Goal: Task Accomplishment & Management: Use online tool/utility

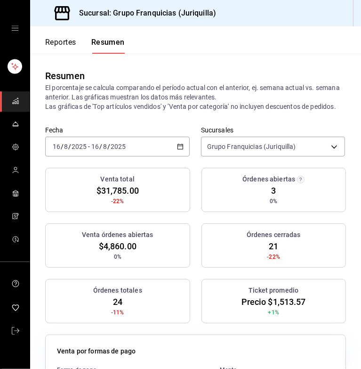
click at [71, 43] on font "Reportes" at bounding box center [60, 42] width 31 height 9
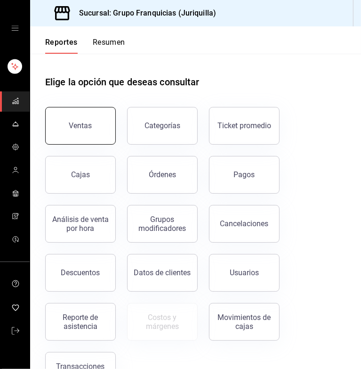
click at [75, 118] on button "Ventas" at bounding box center [80, 126] width 71 height 38
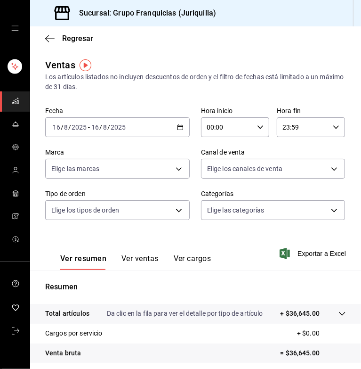
click at [146, 126] on div "[DATE] [DATE] - [DATE] [DATE]" at bounding box center [117, 127] width 145 height 20
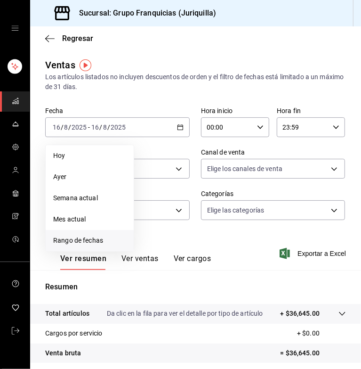
click at [89, 241] on span "Rango de fechas" at bounding box center [89, 240] width 73 height 10
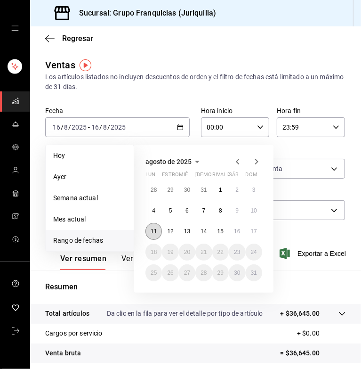
click at [152, 226] on button "11" at bounding box center [153, 231] width 16 height 17
click at [252, 231] on abbr "17" at bounding box center [254, 231] width 6 height 7
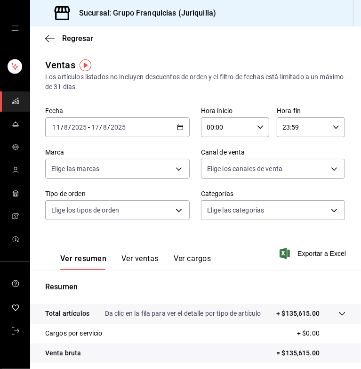
click at [135, 258] on button "Ver ventas" at bounding box center [139, 262] width 37 height 16
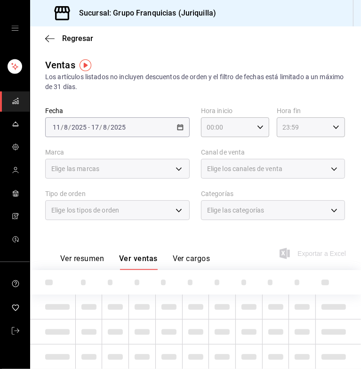
click at [164, 209] on div "Elige los tipos de orden" at bounding box center [117, 210] width 145 height 20
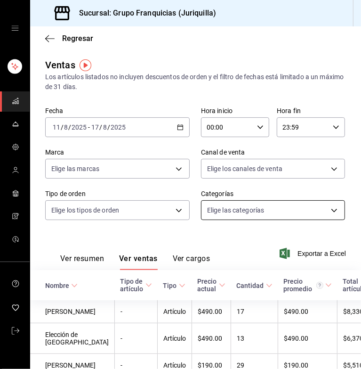
click at [252, 205] on body "Sucursal: Grupo Franquicias (Juriquilla) Regresar Ventas Los artículos listados…" at bounding box center [180, 184] width 361 height 369
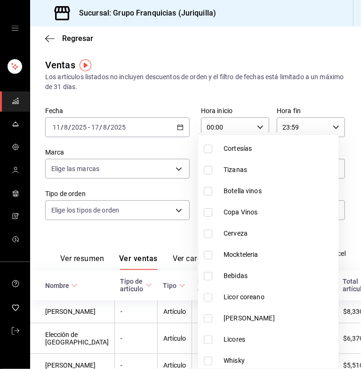
scroll to position [51, 0]
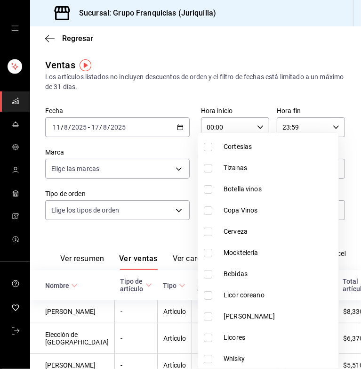
click at [229, 273] on span "Bebidas" at bounding box center [279, 274] width 111 height 10
type input "d0be2f87-8791-4eef-8919-6ab3aeb8e661"
checkbox input "true"
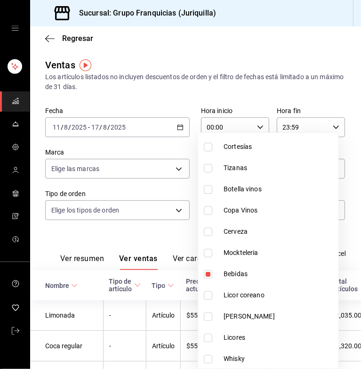
click at [166, 227] on div at bounding box center [180, 184] width 361 height 369
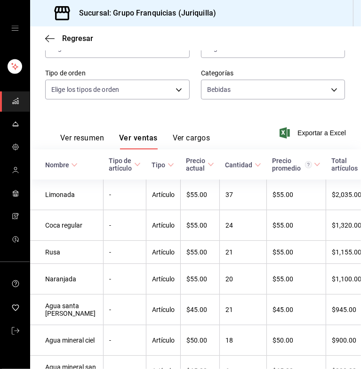
scroll to position [40, 0]
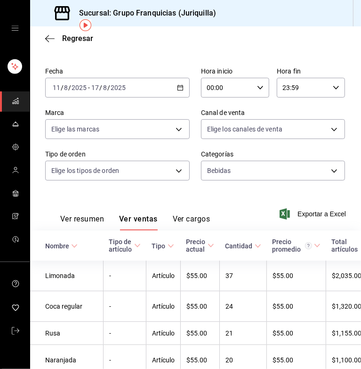
click at [161, 86] on div "[DATE] [DATE] - [DATE] [DATE]" at bounding box center [117, 88] width 145 height 20
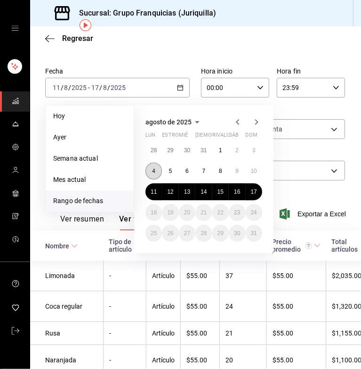
click at [154, 168] on abbr "4" at bounding box center [153, 171] width 3 height 7
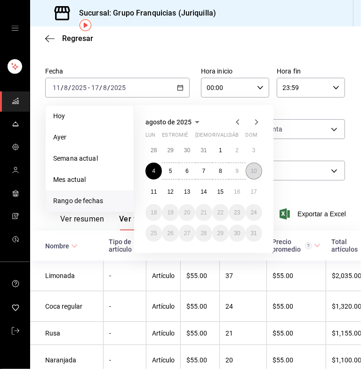
click at [257, 172] on button "10" at bounding box center [254, 170] width 16 height 17
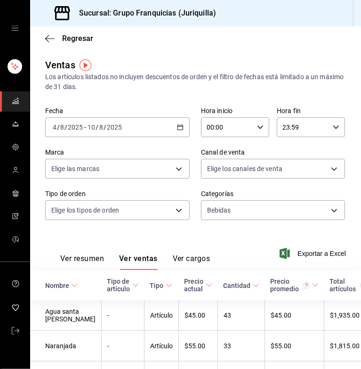
click at [159, 131] on div "[DATE] [DATE] - [DATE] [DATE]" at bounding box center [117, 127] width 145 height 20
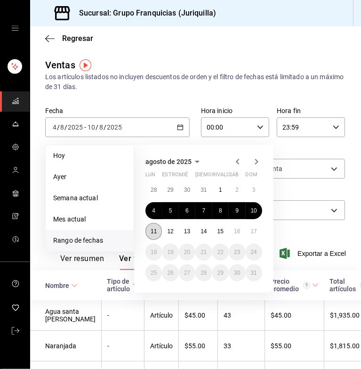
click at [153, 226] on button "11" at bounding box center [153, 231] width 16 height 17
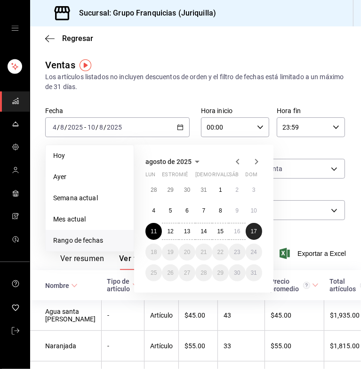
click at [257, 231] on button "17" at bounding box center [254, 231] width 16 height 17
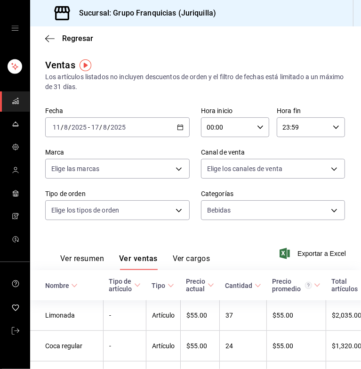
click at [130, 121] on div "[DATE] [DATE] - [DATE] [DATE]" at bounding box center [117, 127] width 145 height 20
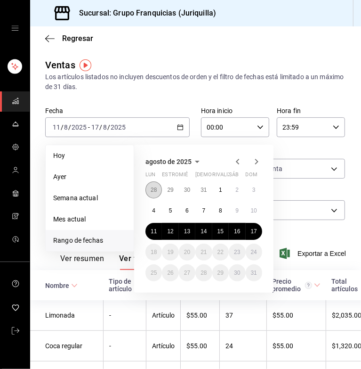
click at [154, 191] on abbr "28" at bounding box center [154, 189] width 6 height 7
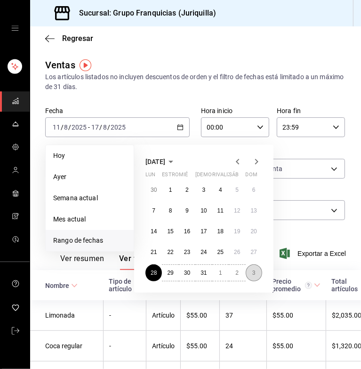
click at [256, 273] on button "3" at bounding box center [254, 272] width 16 height 17
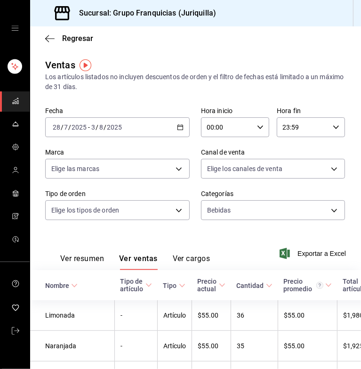
click at [145, 130] on div "[DATE] [DATE] - [DATE] [DATE]" at bounding box center [117, 127] width 145 height 20
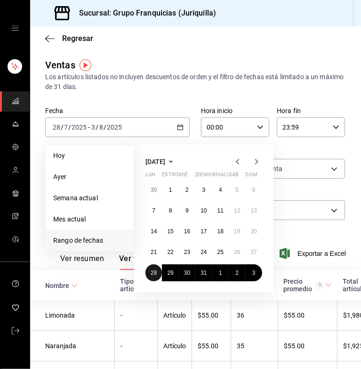
click at [157, 266] on button "28" at bounding box center [153, 272] width 16 height 17
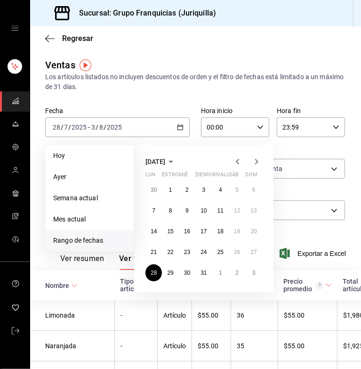
click at [255, 163] on icon "button" at bounding box center [256, 162] width 3 height 6
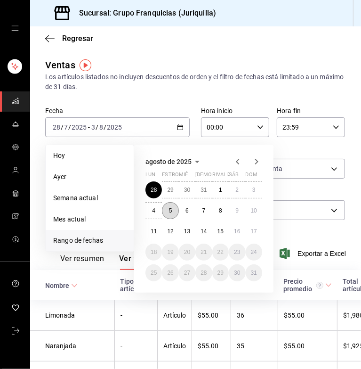
click at [177, 207] on button "5" at bounding box center [170, 210] width 16 height 17
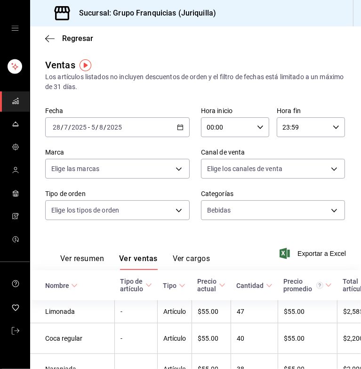
click at [173, 134] on div "[DATE] [DATE] - [DATE] [DATE]" at bounding box center [117, 127] width 145 height 20
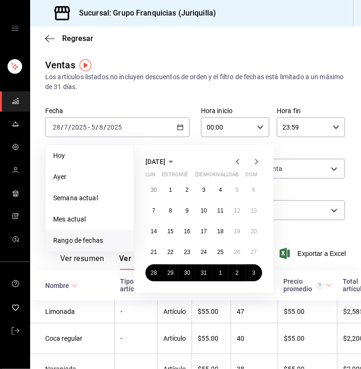
click at [252, 158] on icon "button" at bounding box center [256, 161] width 11 height 11
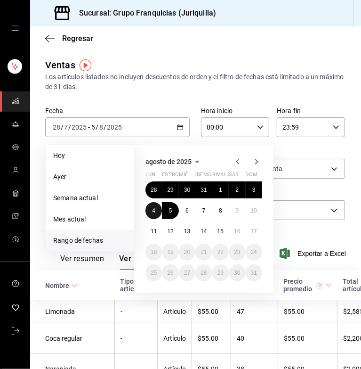
click at [152, 213] on button "4" at bounding box center [153, 210] width 16 height 17
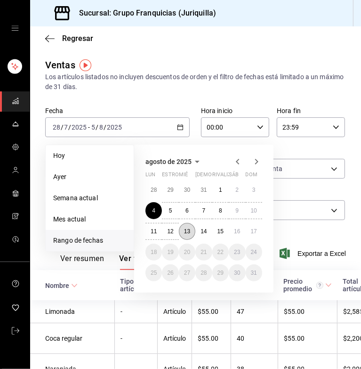
click at [186, 229] on abbr "13" at bounding box center [187, 231] width 6 height 7
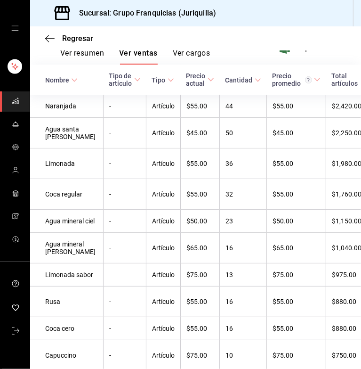
scroll to position [94, 0]
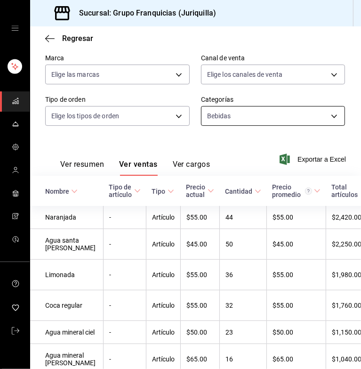
click at [258, 113] on body "Sucursal: Grupo Franquicias (Juriquilla) Regresar Ventas Los artículos listados…" at bounding box center [180, 184] width 361 height 369
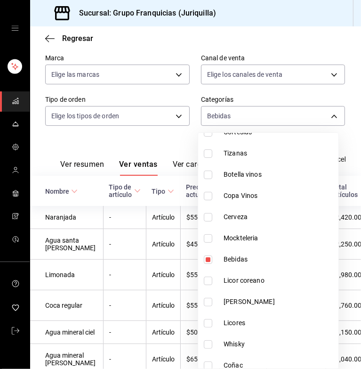
scroll to position [71, 0]
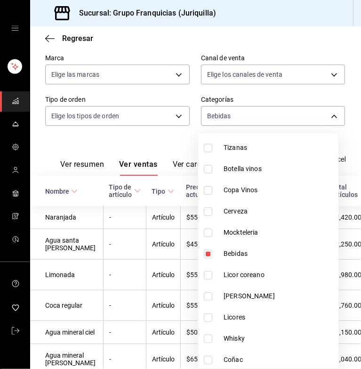
click at [248, 247] on li "Bebidas" at bounding box center [268, 253] width 140 height 21
checkbox input "false"
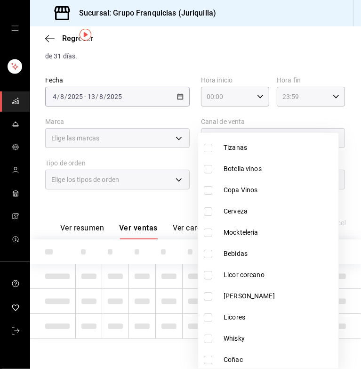
scroll to position [30, 0]
click at [259, 208] on span "Cerveza" at bounding box center [279, 211] width 111 height 10
type input "2b53bab1-0a21-4177-9d6c-c0d05fa33265"
checkbox input "true"
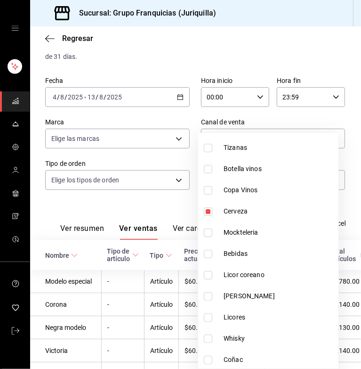
scroll to position [94, 0]
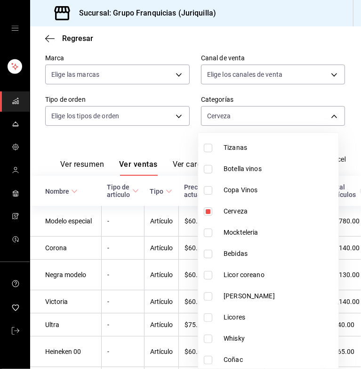
click at [141, 139] on div at bounding box center [180, 184] width 361 height 369
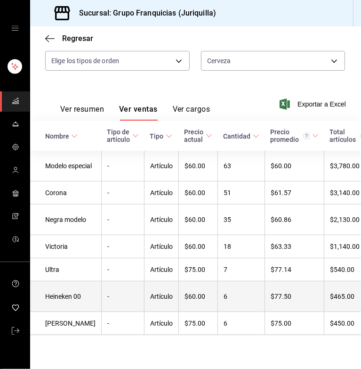
scroll to position [0, 0]
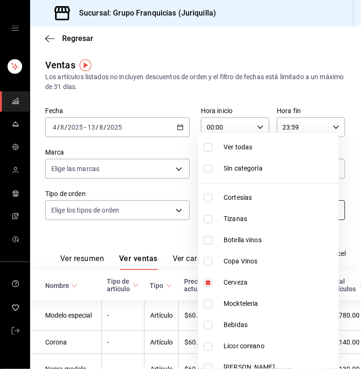
click at [234, 211] on body "Sucursal: Grupo Franquicias (Juriquilla) Regresar Ventas Los artículos listados…" at bounding box center [180, 184] width 361 height 369
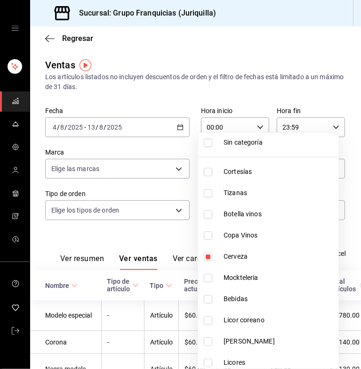
scroll to position [28, 0]
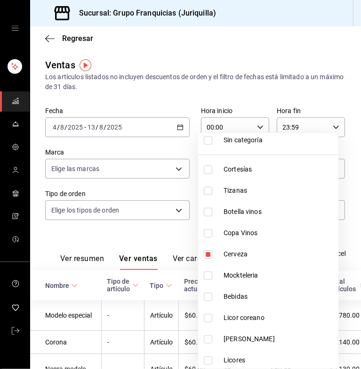
click at [261, 314] on span "Licor coreano" at bounding box center [279, 318] width 111 height 10
type input "2b53bab1-0a21-4177-9d6c-c0d05fa33265,80f73ad5-b3b4-4d4a-b36a-a99391c0bb87"
checkbox input "true"
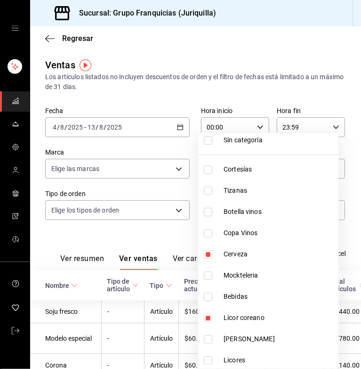
click at [249, 254] on span "Cerveza" at bounding box center [279, 254] width 111 height 10
type input "80f73ad5-b3b4-4d4a-b36a-a99391c0bb87"
checkbox input "false"
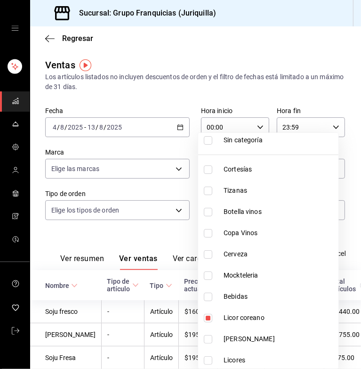
click at [126, 240] on div at bounding box center [180, 184] width 361 height 369
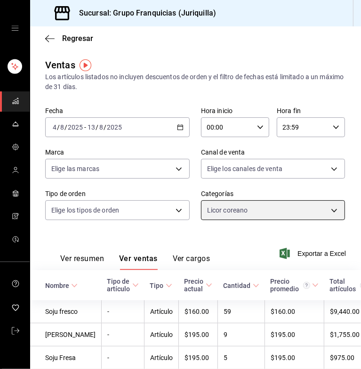
scroll to position [51, 0]
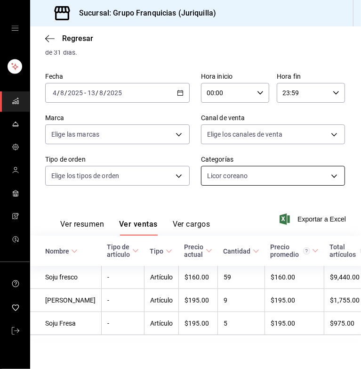
click at [214, 164] on body "Sucursal: Grupo Franquicias (Juriquilla) Regresar Ventas Los artículos listados…" at bounding box center [180, 184] width 361 height 369
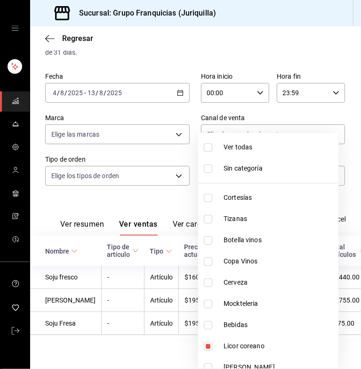
click at [229, 276] on li "Cerveza" at bounding box center [268, 282] width 140 height 21
type input "80f73ad5-b3b4-4d4a-b36a-a99391c0bb87,2b53bab1-0a21-4177-9d6c-c0d05fa33265"
checkbox input "true"
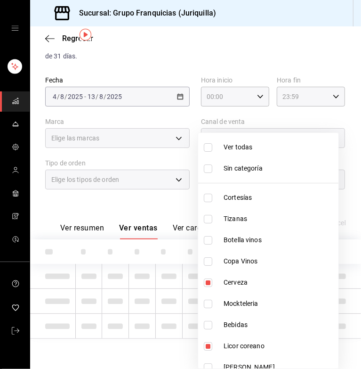
scroll to position [30, 0]
click at [245, 344] on span "Licor coreano" at bounding box center [279, 346] width 111 height 10
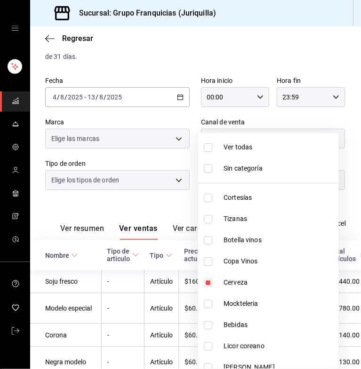
type input "2b53bab1-0a21-4177-9d6c-c0d05fa33265"
checkbox input "false"
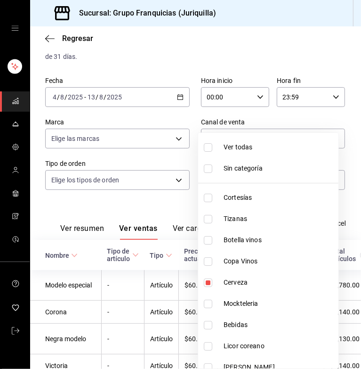
scroll to position [51, 0]
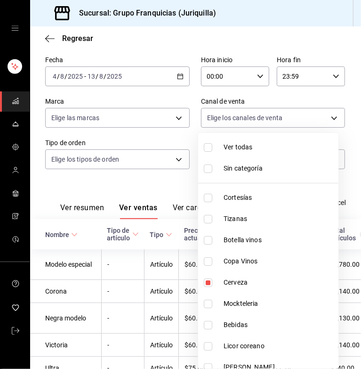
click at [168, 173] on div at bounding box center [180, 184] width 361 height 369
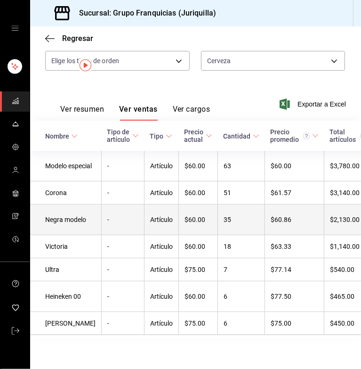
scroll to position [0, 0]
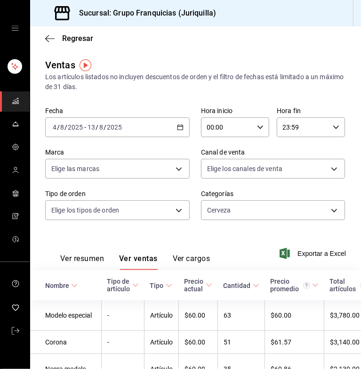
click at [179, 122] on div "[DATE] [DATE] - [DATE] [DATE]" at bounding box center [117, 127] width 145 height 20
click at [188, 90] on div "Los artículos listados no incluyen descuentos de orden y el filtro de fechas es…" at bounding box center [195, 82] width 301 height 20
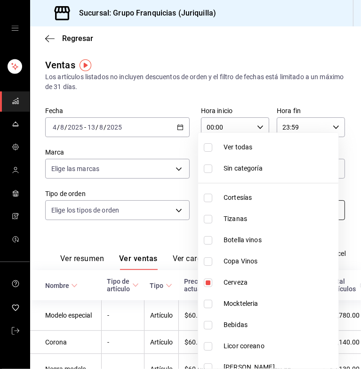
click at [277, 216] on body "Sucursal: Grupo Franquicias (Juriquilla) Regresar Ventas Los artículos listados…" at bounding box center [180, 184] width 361 height 369
click at [233, 287] on li "Cerveza" at bounding box center [268, 282] width 140 height 21
checkbox input "false"
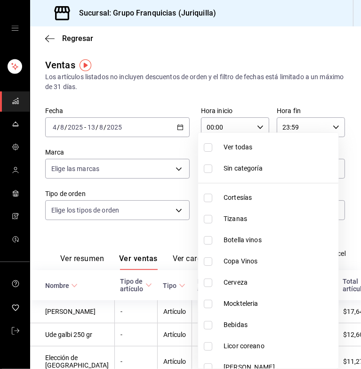
scroll to position [29, 0]
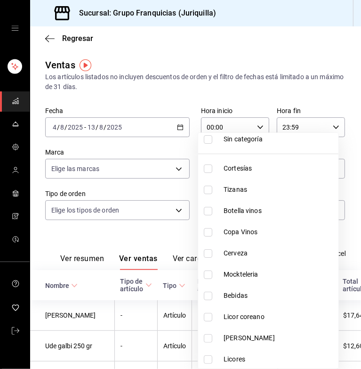
click at [249, 293] on span "Bebidas" at bounding box center [279, 295] width 111 height 10
type input "d0be2f87-8791-4eef-8919-6ab3aeb8e661"
checkbox input "true"
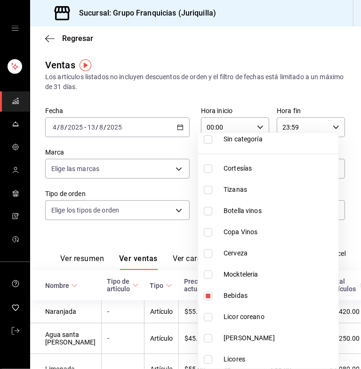
click at [151, 242] on div at bounding box center [180, 184] width 361 height 369
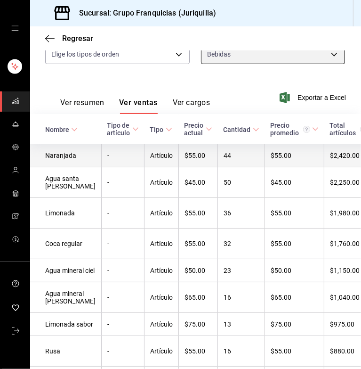
scroll to position [156, 0]
